Goal: Information Seeking & Learning: Learn about a topic

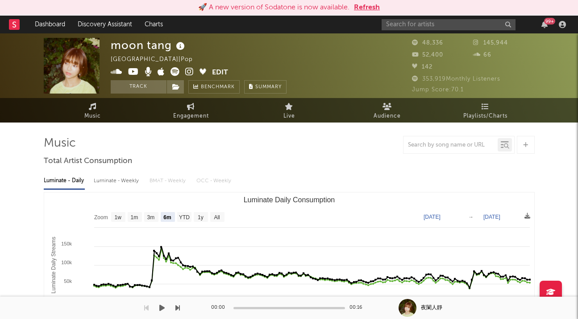
select select "6m"
click at [396, 24] on input "text" at bounding box center [448, 24] width 134 height 11
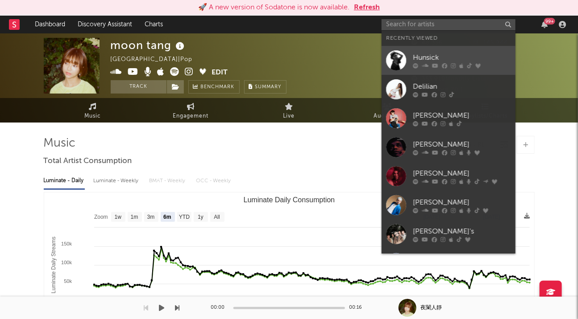
click at [396, 60] on div at bounding box center [396, 60] width 20 height 20
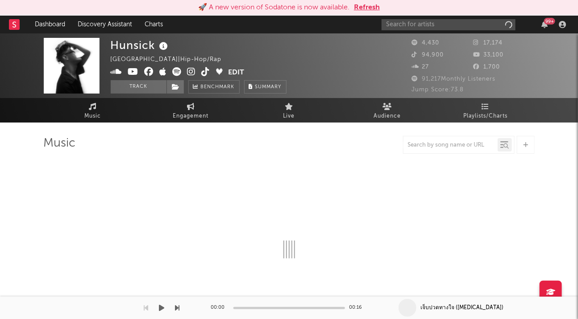
select select "6m"
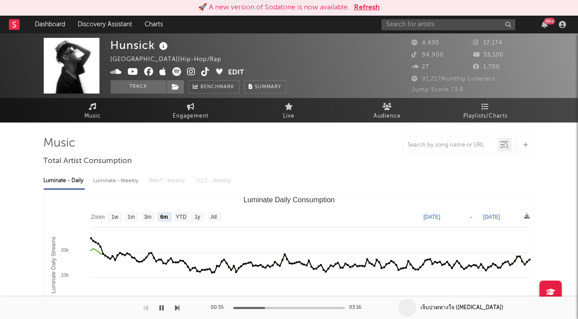
click at [79, 73] on img at bounding box center [72, 66] width 56 height 56
click at [161, 307] on icon "button" at bounding box center [162, 308] width 4 height 7
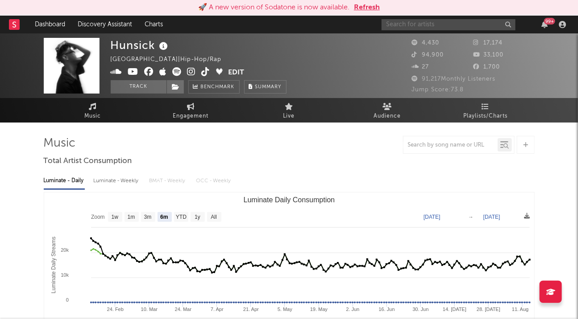
click at [427, 26] on input "text" at bounding box center [448, 24] width 134 height 11
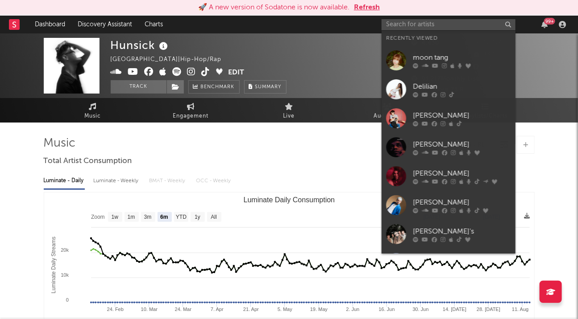
click at [348, 38] on div "Hunsick [GEOGRAPHIC_DATA] | Hip-Hop/Rap Edit Track Benchmark Summary" at bounding box center [256, 66] width 290 height 56
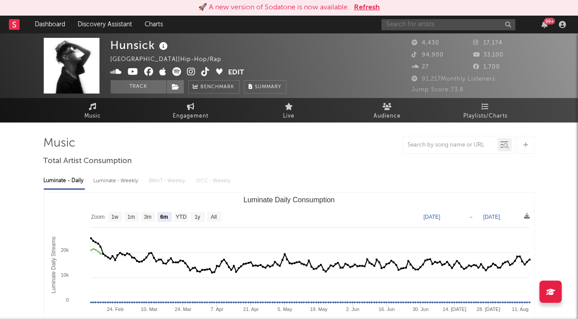
click at [422, 25] on input "text" at bounding box center [448, 24] width 134 height 11
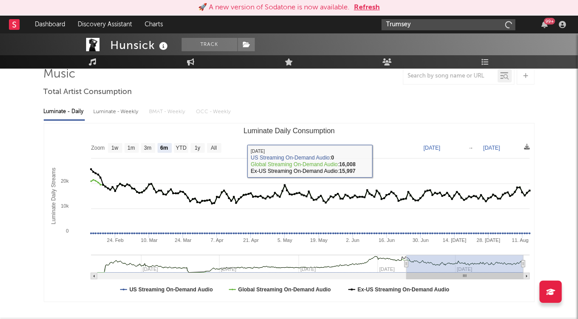
scroll to position [50, 0]
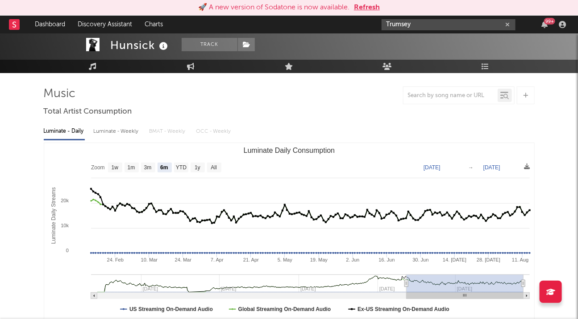
click at [426, 22] on input "Trumsey" at bounding box center [448, 24] width 134 height 11
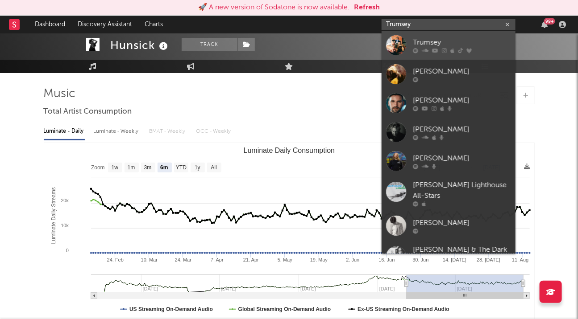
type input "Trumsey"
click at [398, 42] on div at bounding box center [396, 45] width 20 height 20
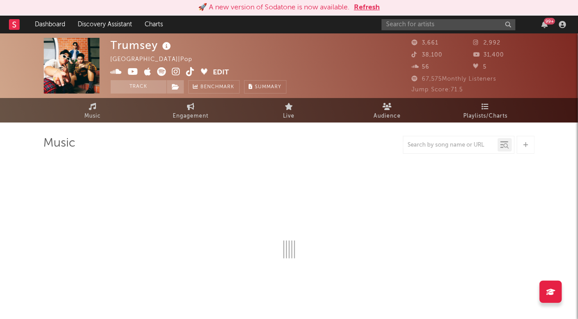
select select "6m"
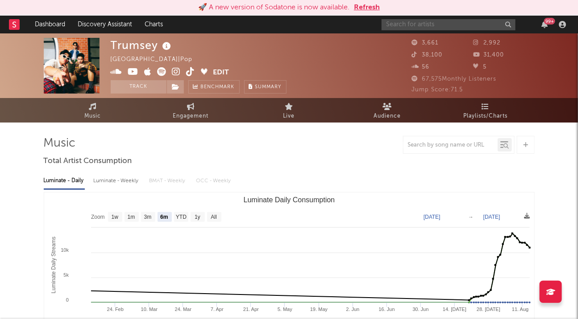
click at [418, 23] on input "text" at bounding box center [448, 24] width 134 height 11
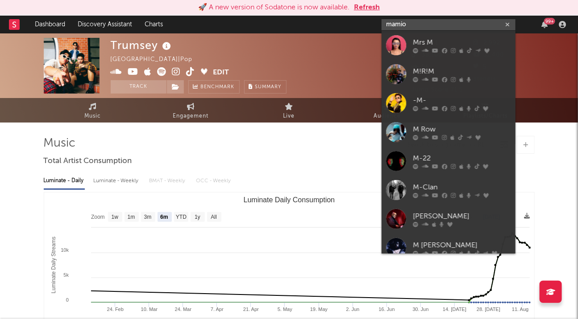
type input "mamio"
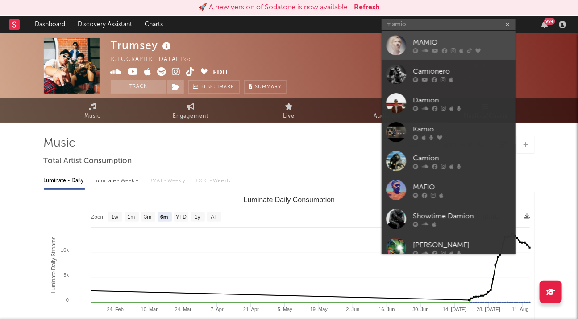
click at [394, 50] on div at bounding box center [396, 45] width 20 height 20
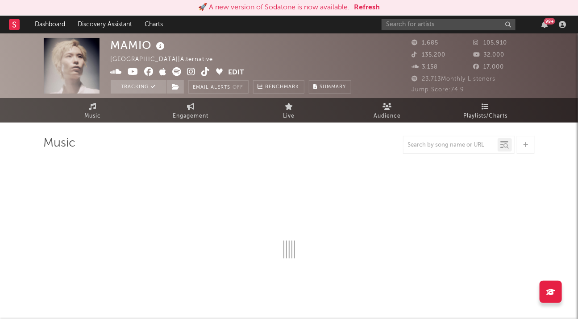
select select "1w"
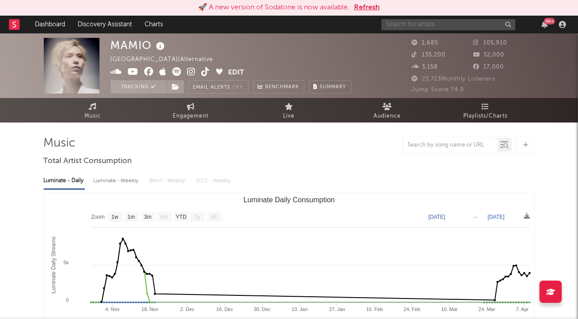
click at [402, 24] on input "text" at bounding box center [448, 24] width 134 height 11
click at [402, 24] on input "velika" at bounding box center [448, 24] width 134 height 11
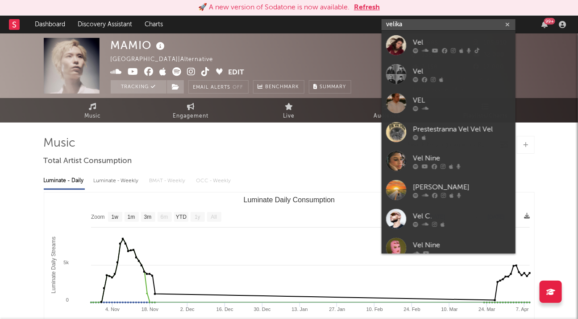
click at [414, 25] on input "velika" at bounding box center [448, 24] width 134 height 11
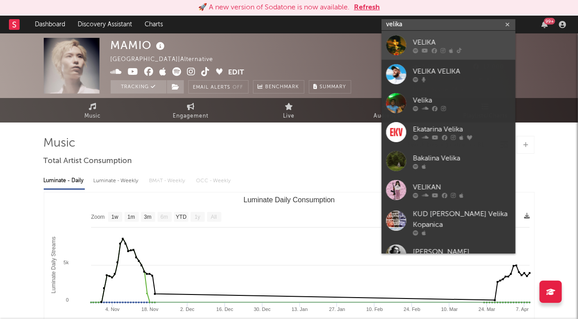
type input "velika"
click at [398, 43] on div at bounding box center [396, 45] width 20 height 20
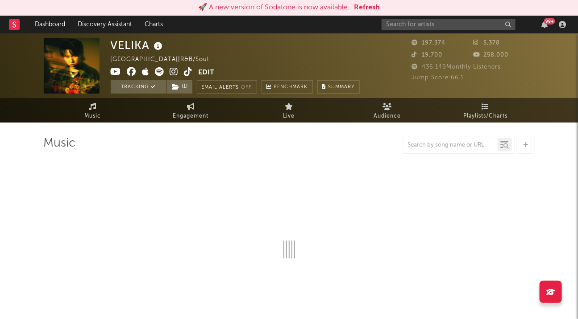
select select "6m"
